Goal: Task Accomplishment & Management: Use online tool/utility

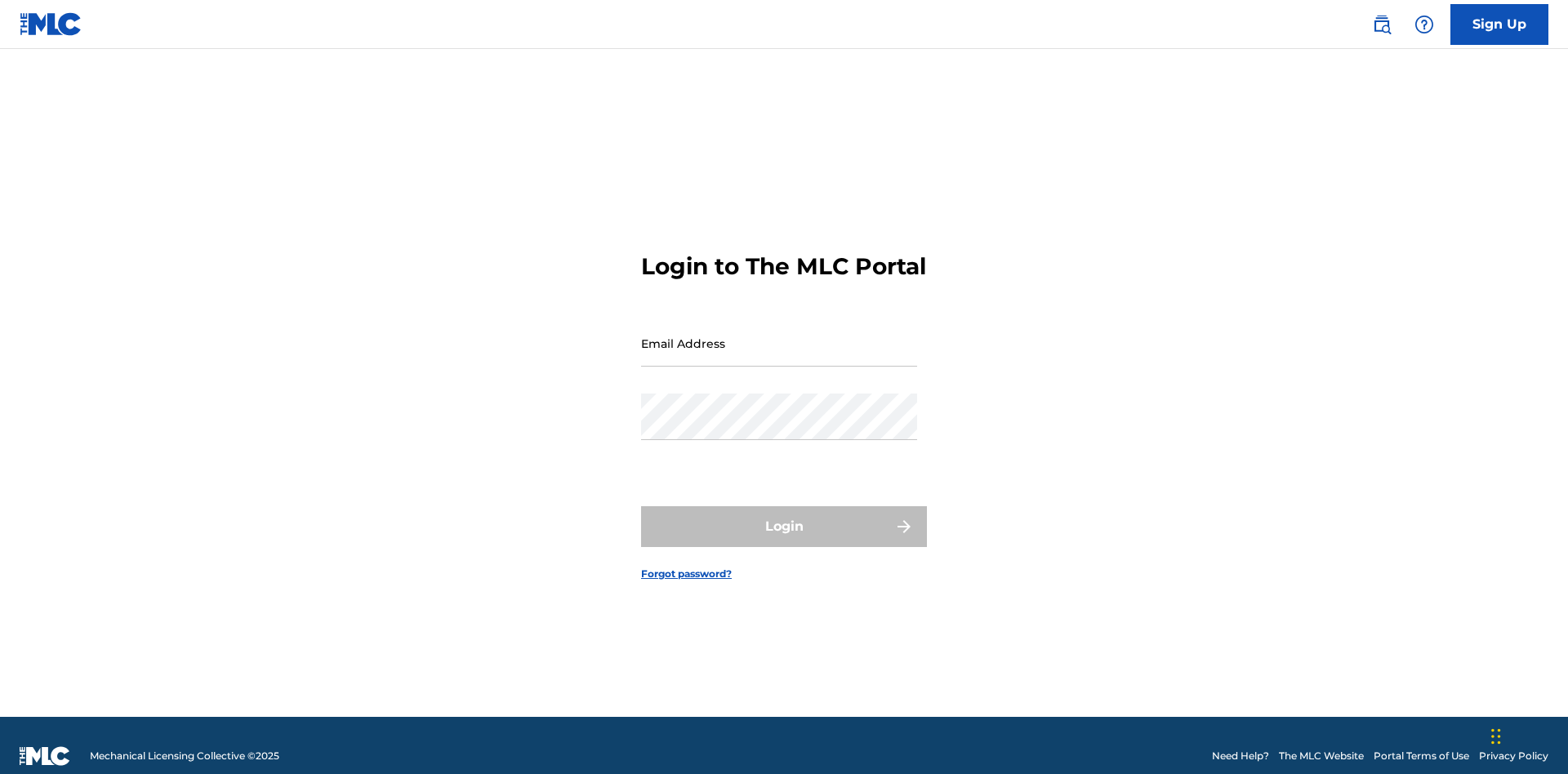
scroll to position [21, 0]
click at [779, 335] on input "Email Address" at bounding box center [779, 343] width 276 height 46
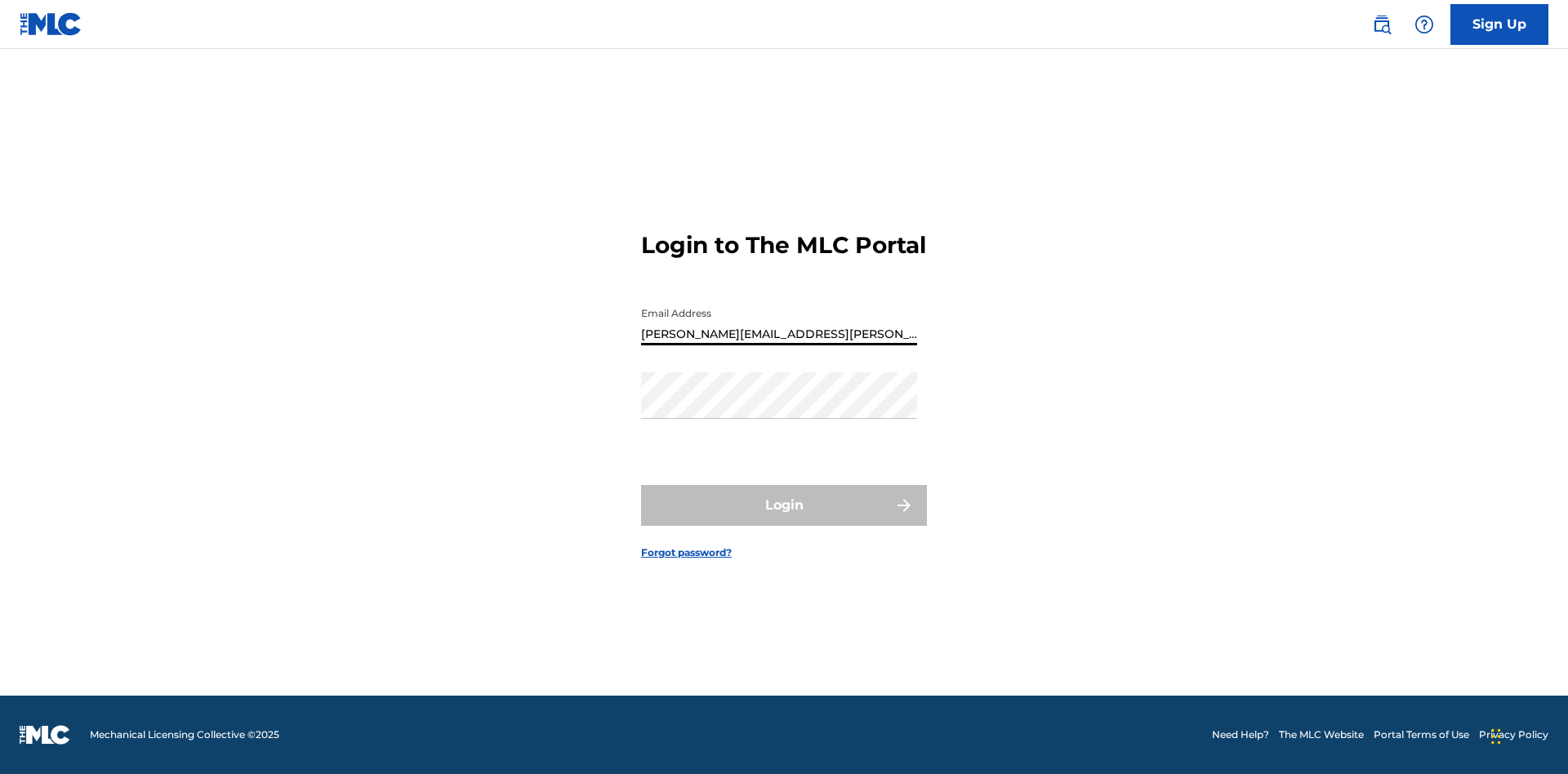
type input "[PERSON_NAME][EMAIL_ADDRESS][PERSON_NAME][DOMAIN_NAME]"
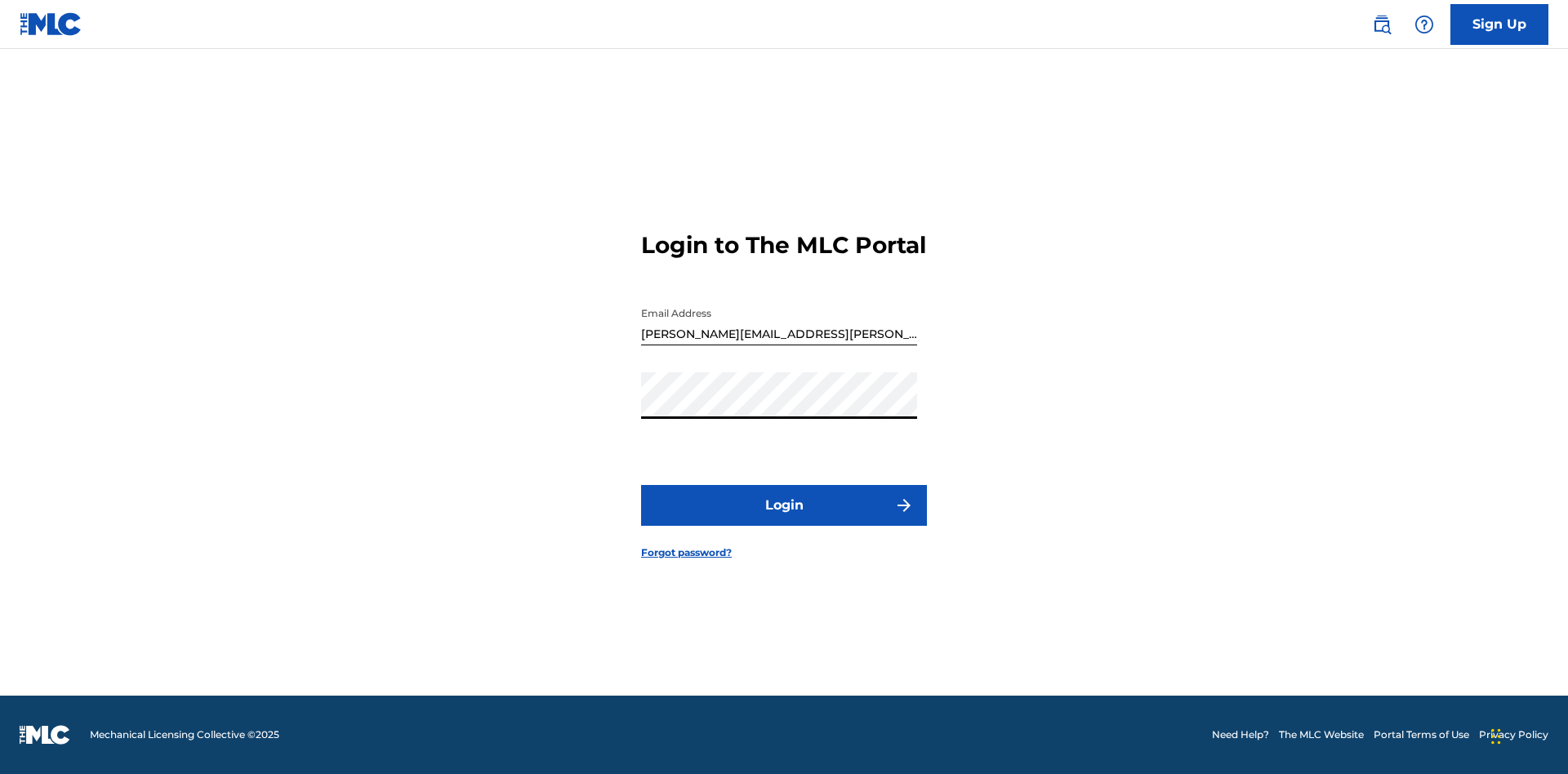
click at [784, 519] on button "Login" at bounding box center [784, 505] width 286 height 41
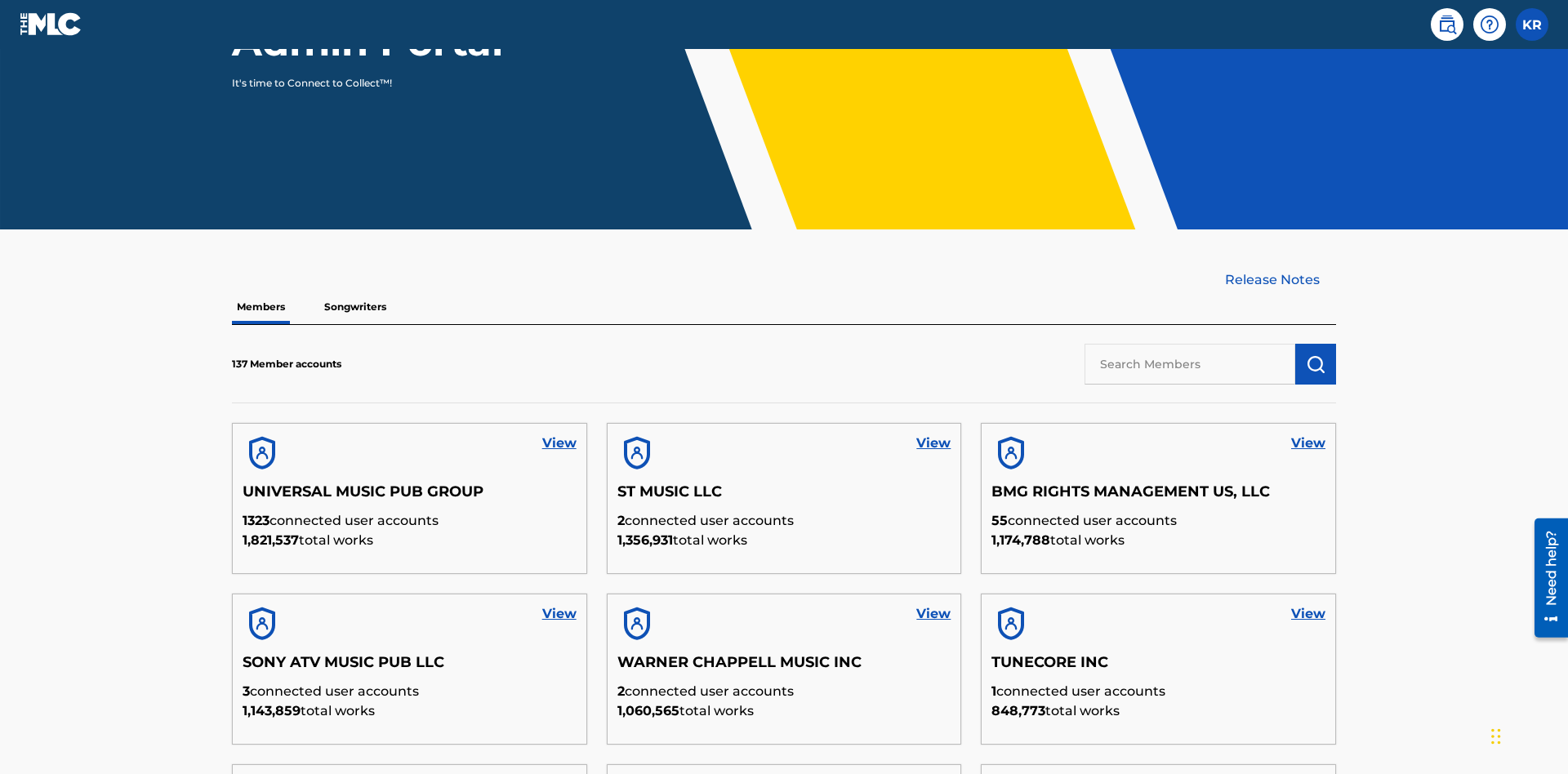
click at [1190, 344] on input "text" at bounding box center [1190, 364] width 210 height 41
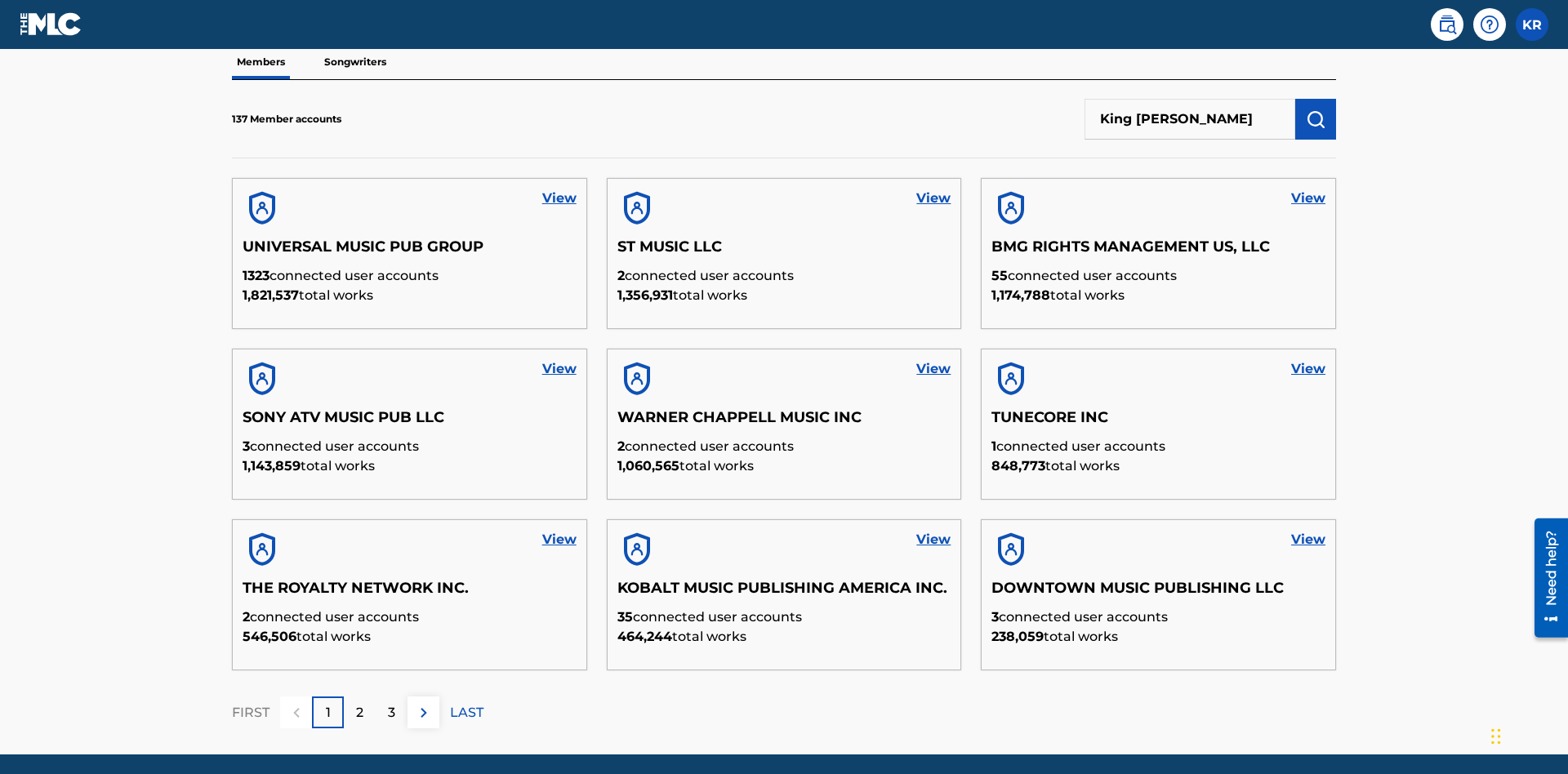
type input "King [PERSON_NAME]"
click at [1316, 110] on img "submit" at bounding box center [1316, 119] width 20 height 20
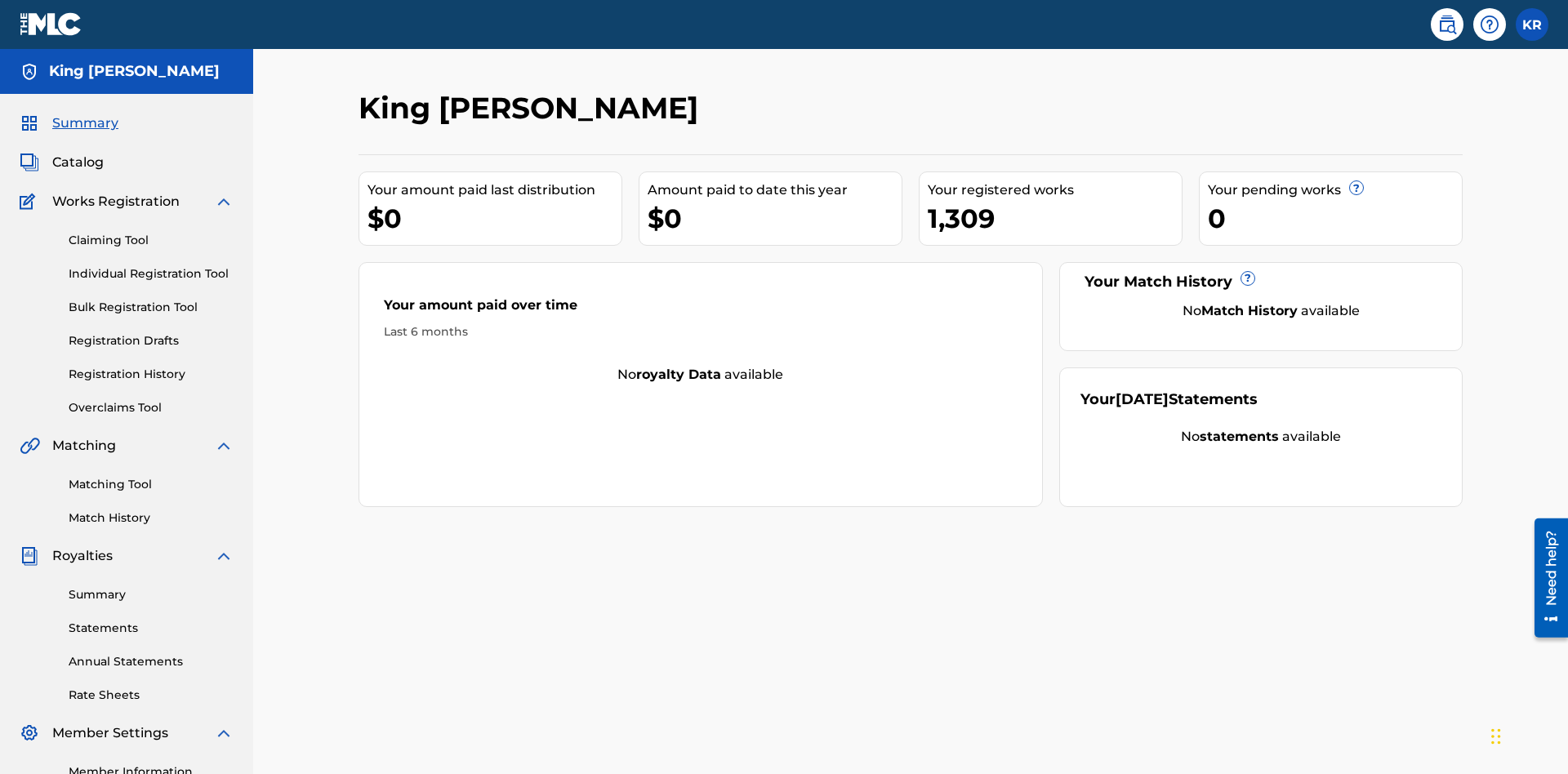
click at [151, 299] on link "Bulk Registration Tool" at bounding box center [151, 308] width 165 height 17
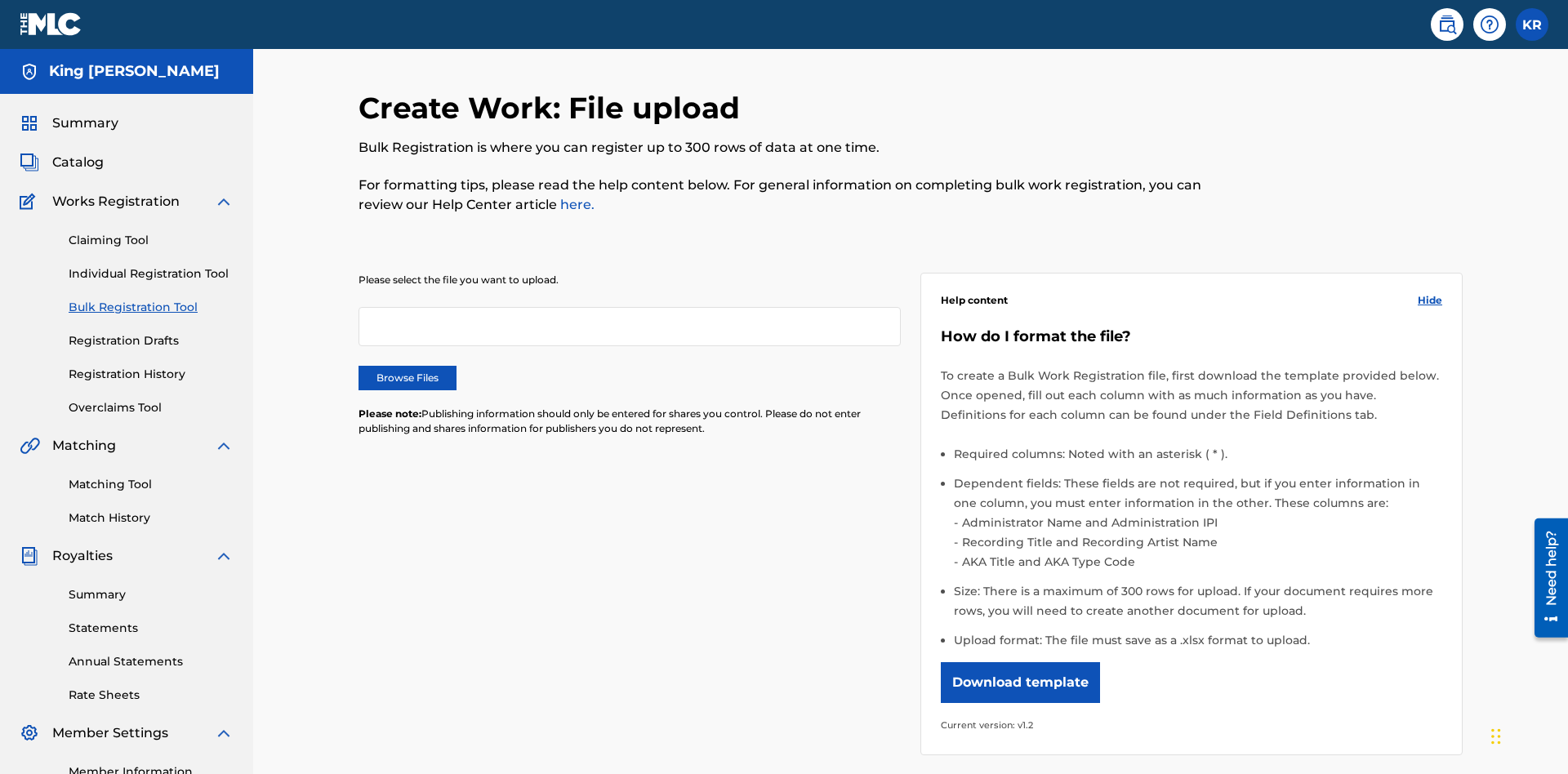
scroll to position [0, 358]
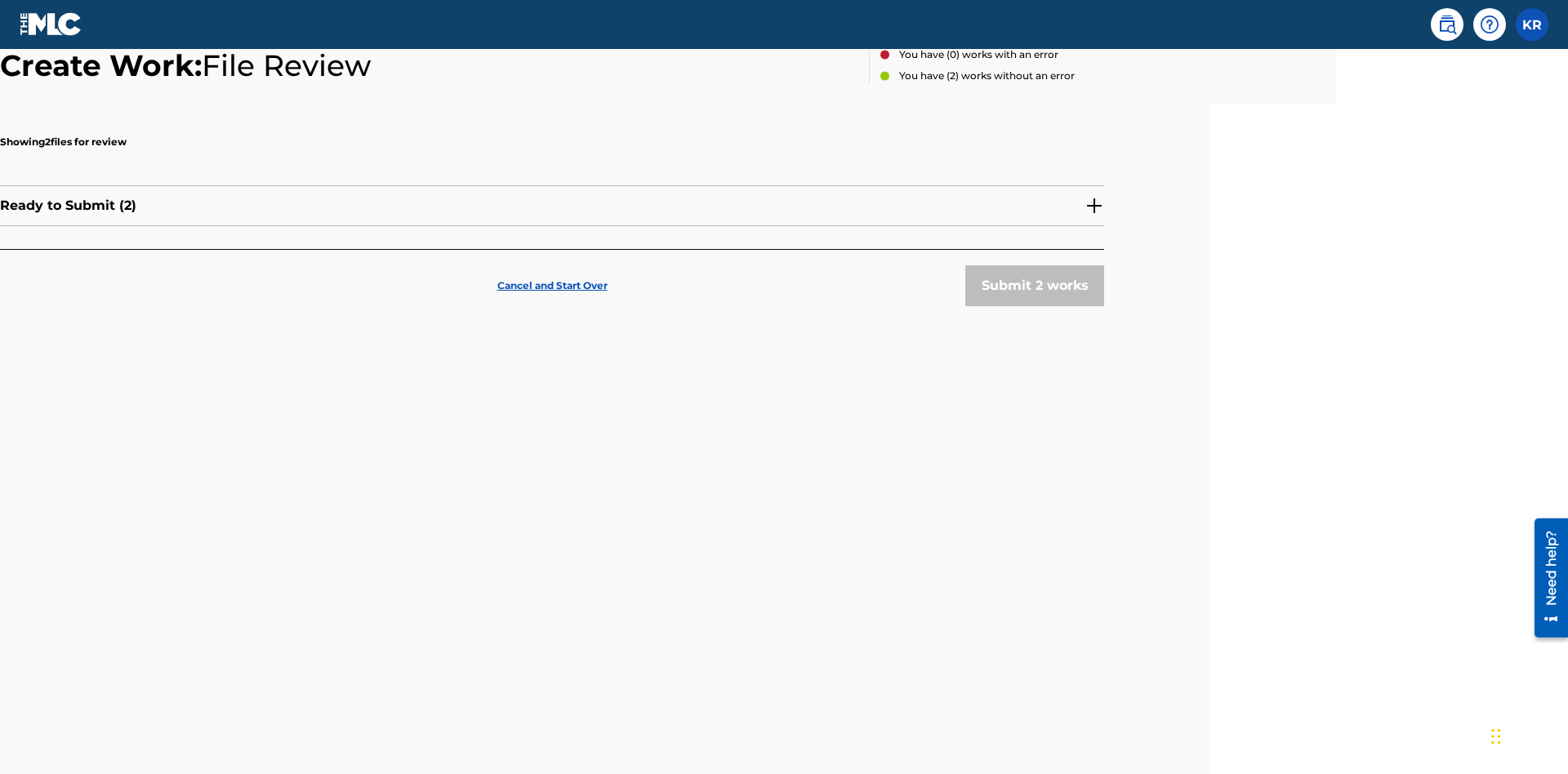
scroll to position [153, 358]
